Goal: Information Seeking & Learning: Learn about a topic

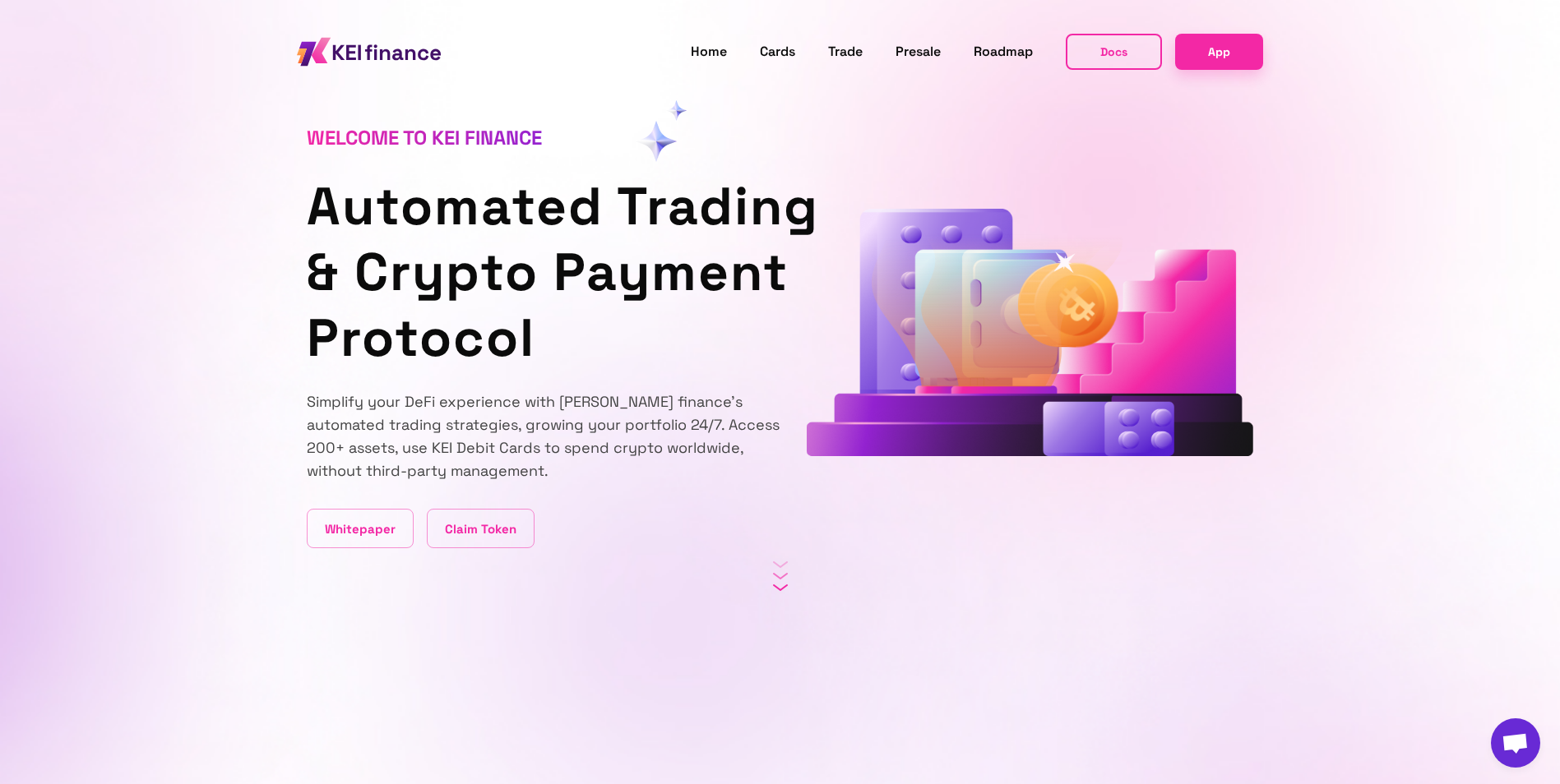
click at [1093, 268] on icon "animation" at bounding box center [1032, 204] width 671 height 372
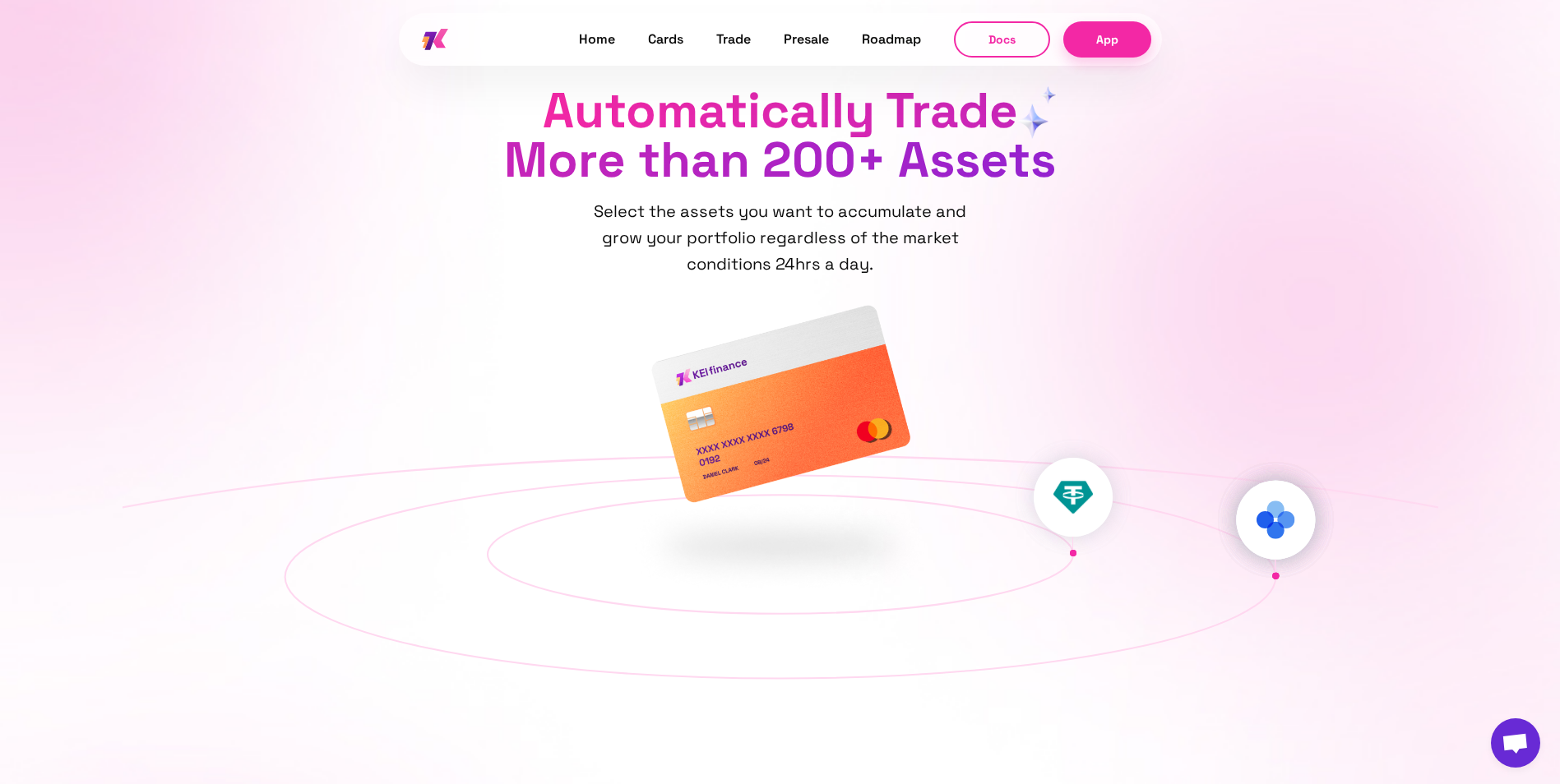
scroll to position [1561, 0]
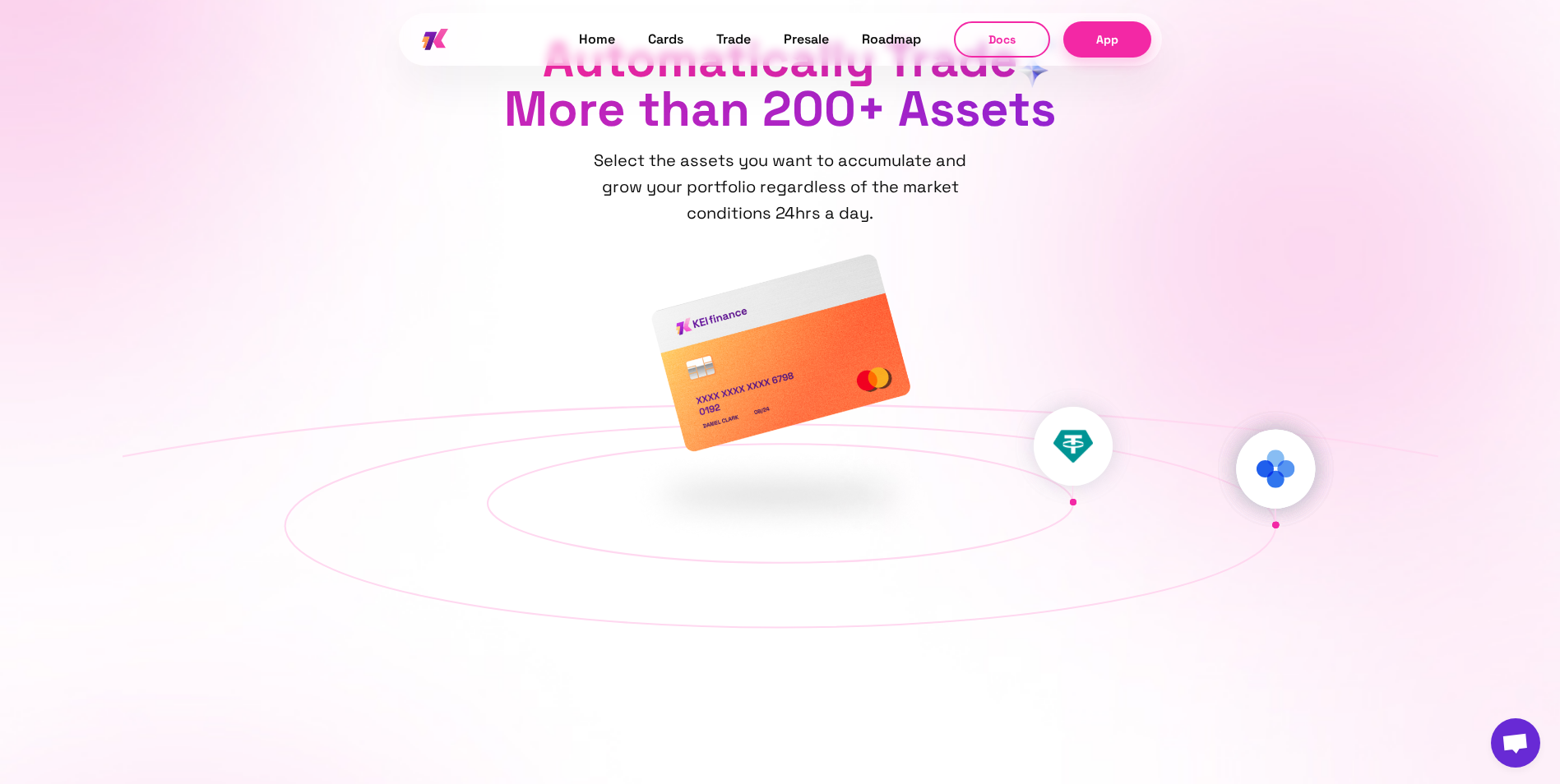
click at [1102, 423] on div at bounding box center [780, 423] width 1211 height 0
click at [896, 405] on img at bounding box center [884, 393] width 24 height 24
click at [484, 417] on img at bounding box center [468, 402] width 32 height 32
click at [756, 343] on img at bounding box center [780, 353] width 263 height 202
drag, startPoint x: 596, startPoint y: 393, endPoint x: 523, endPoint y: 431, distance: 82.3
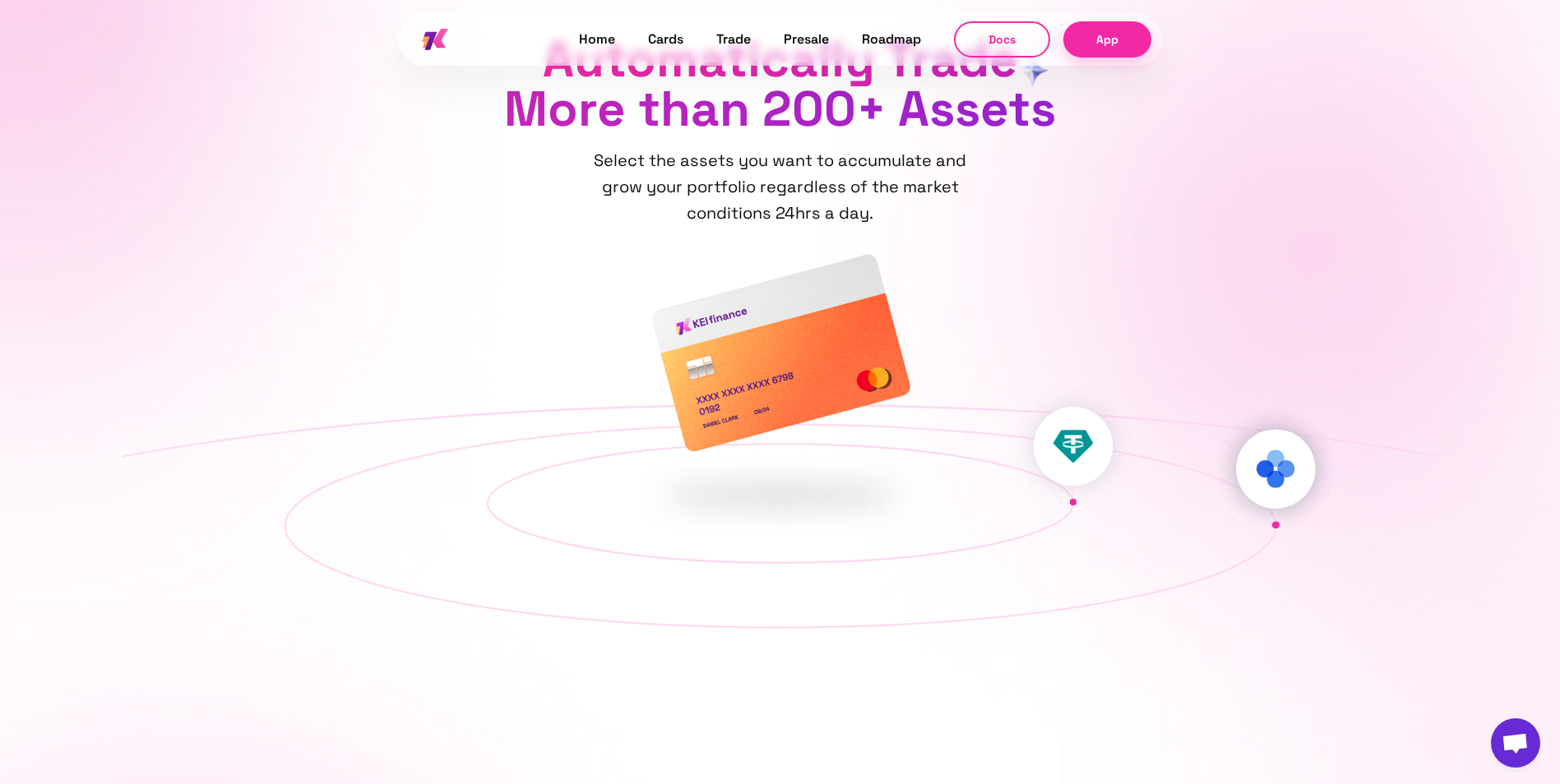
click at [838, 529] on div at bounding box center [877, 568] width 79 height 79
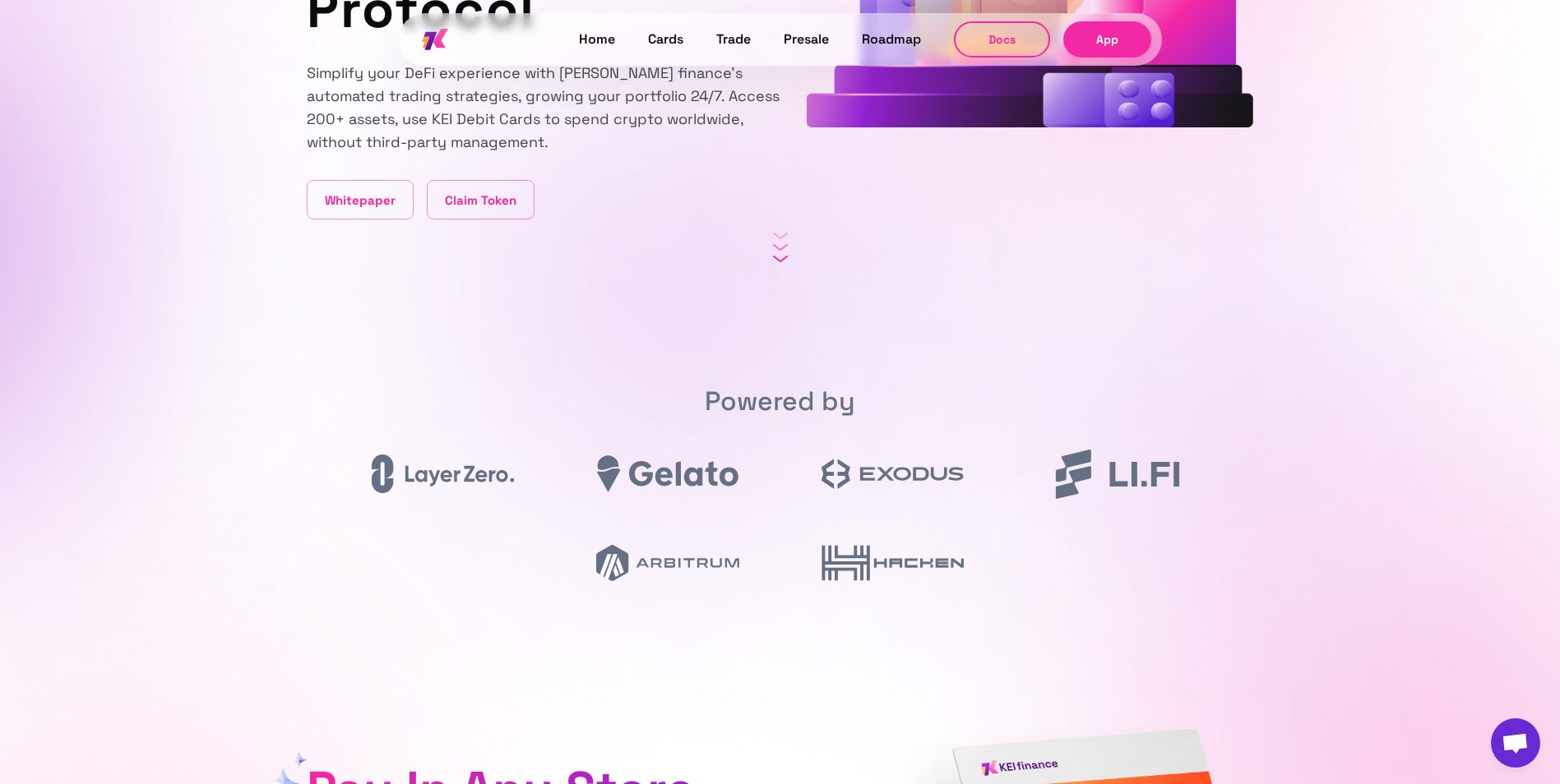
scroll to position [0, 0]
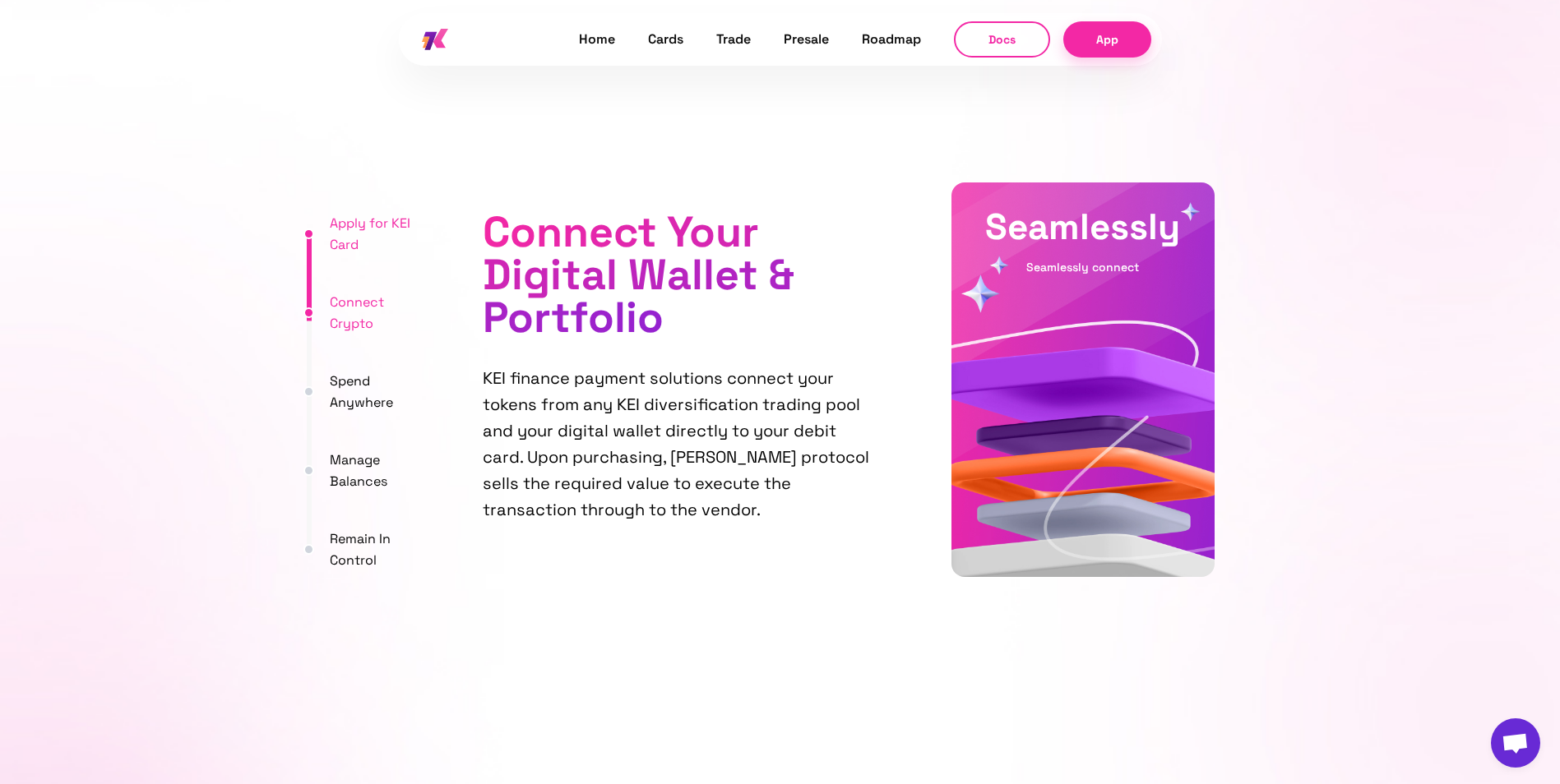
scroll to position [3863, 0]
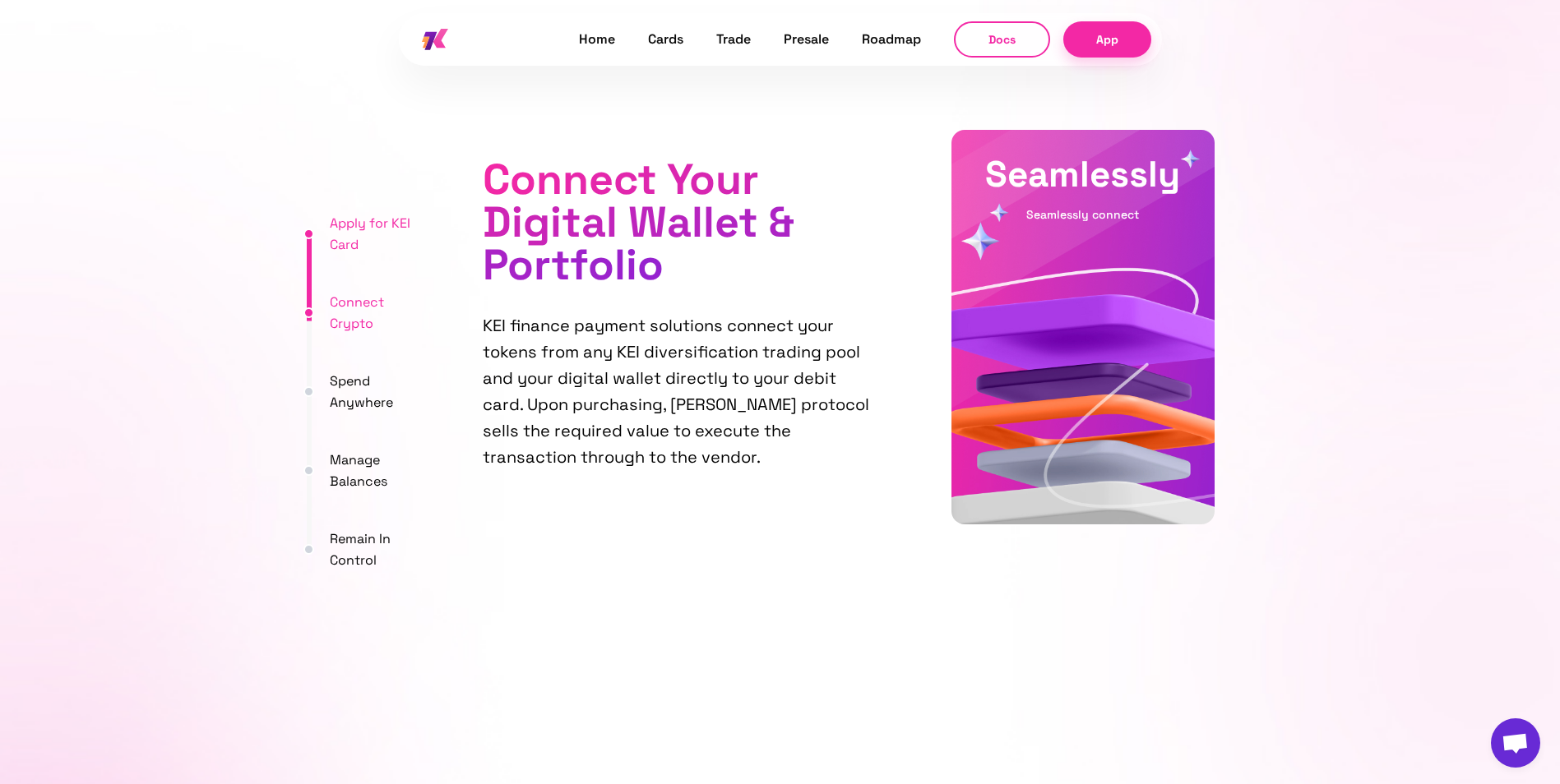
click at [1055, 275] on div "Seamlessly Seamlessly connect" at bounding box center [1083, 326] width 263 height 394
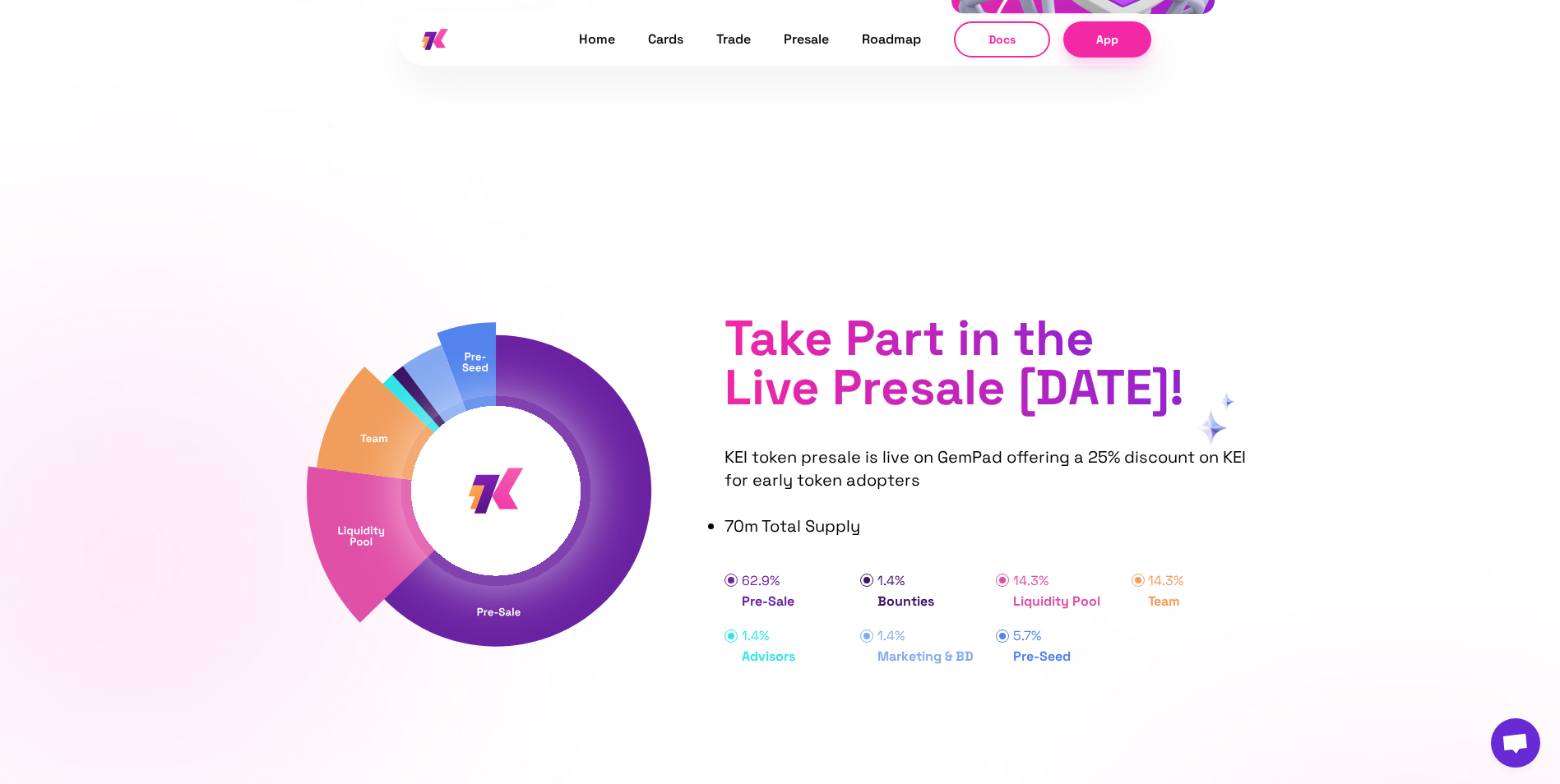
scroll to position [6739, 0]
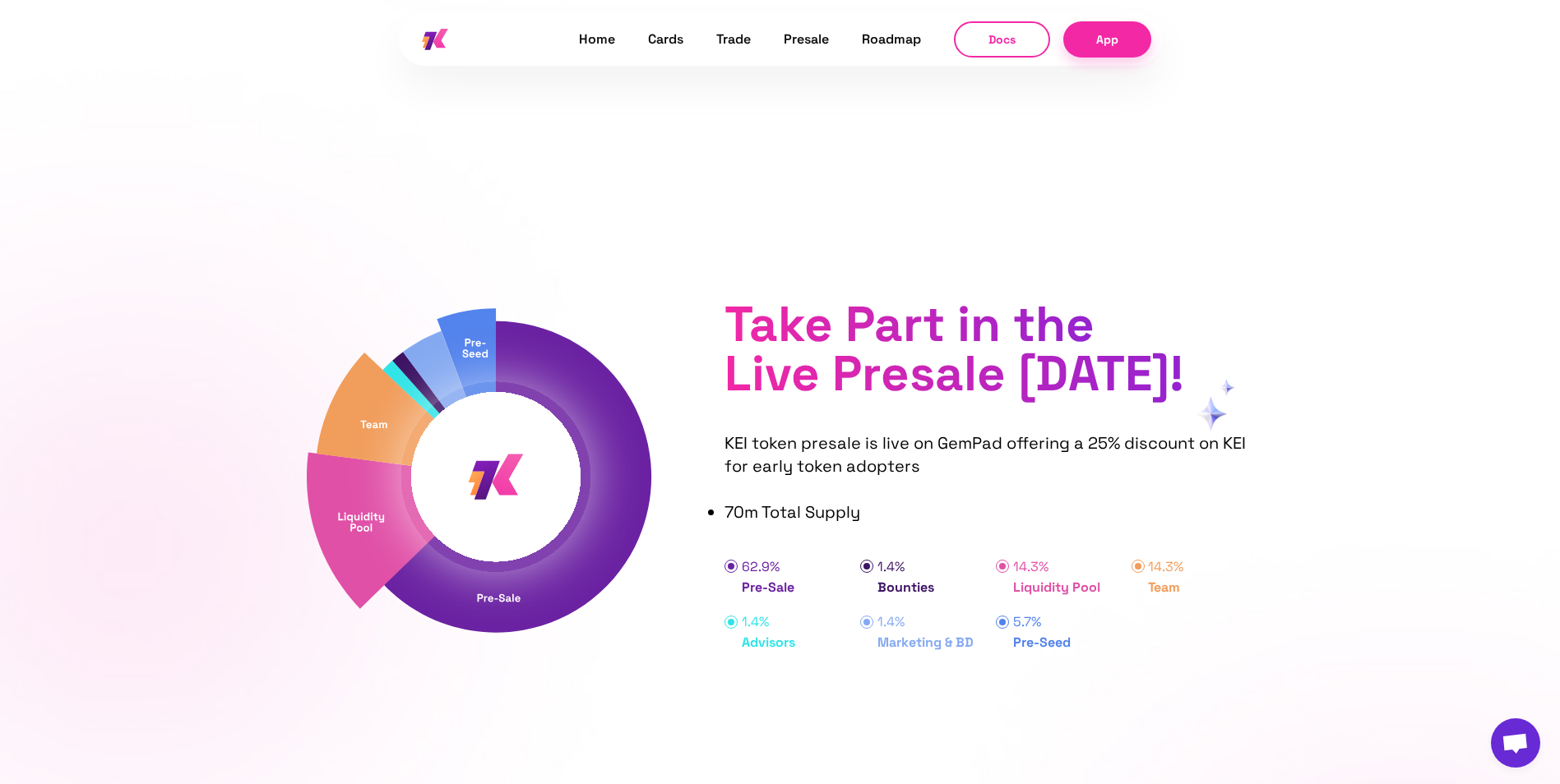
click at [364, 503] on img at bounding box center [496, 477] width 379 height 380
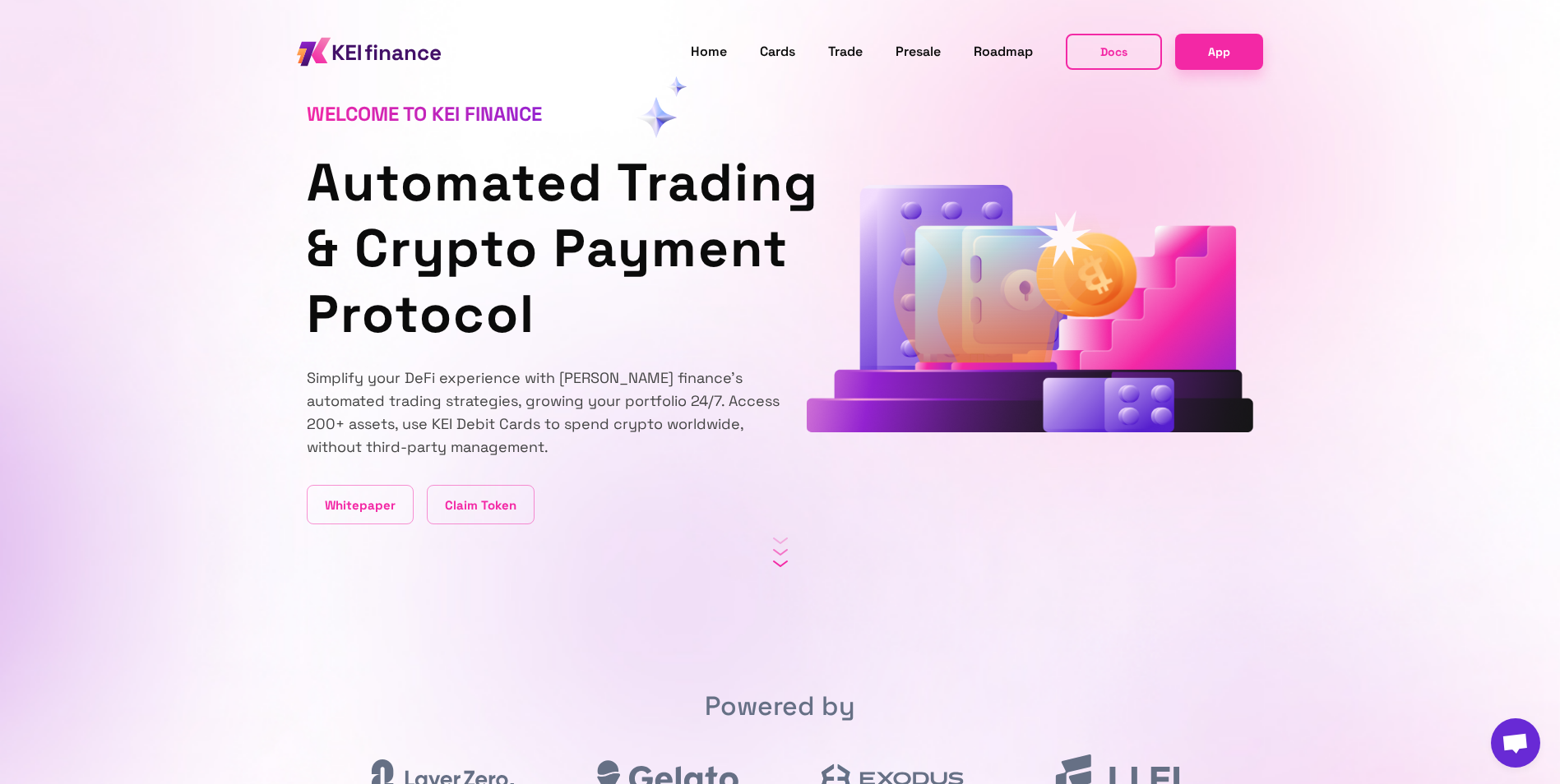
scroll to position [0, 0]
